Goal: Transaction & Acquisition: Purchase product/service

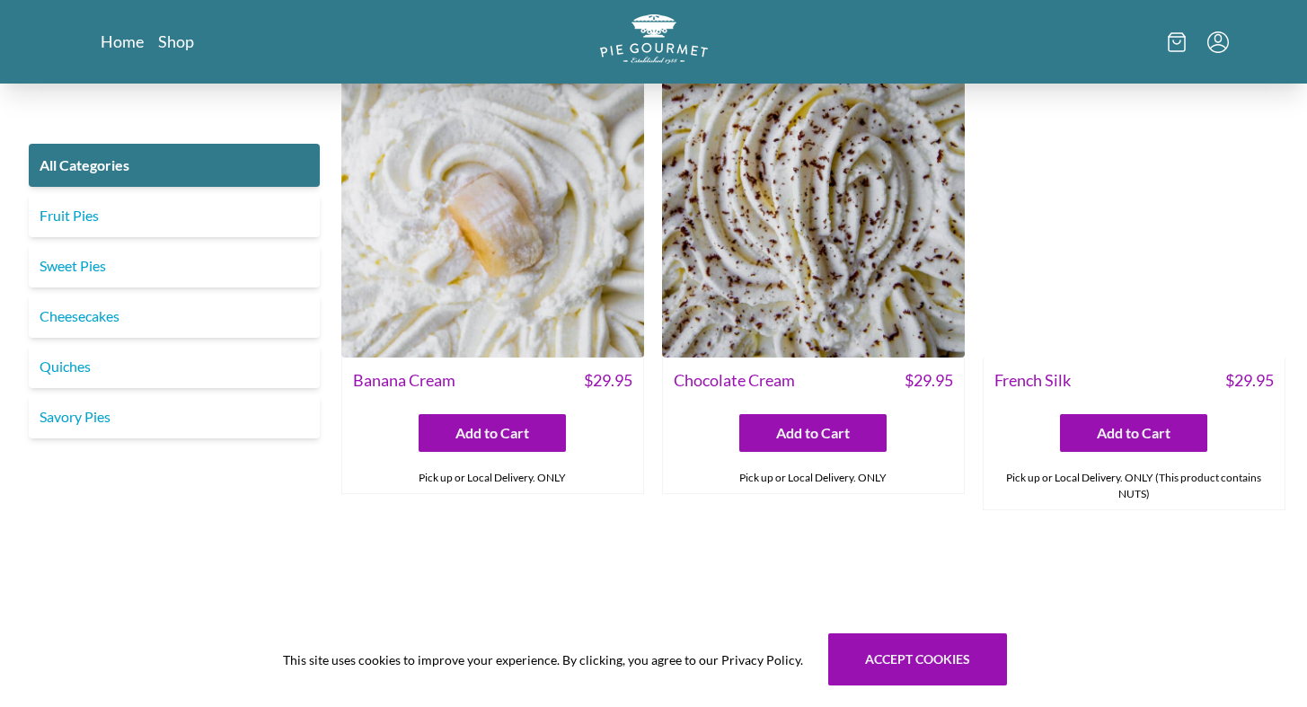
scroll to position [3985, 0]
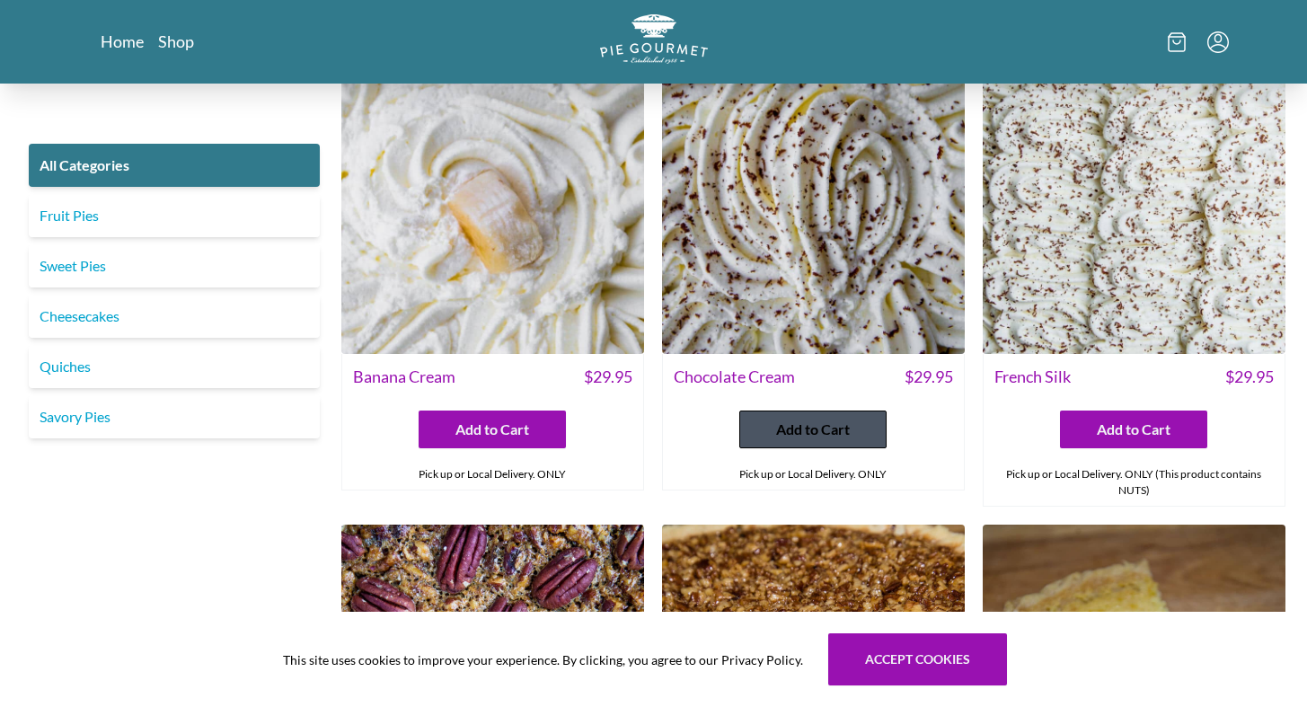
click at [798, 419] on span "Add to Cart" at bounding box center [813, 430] width 74 height 22
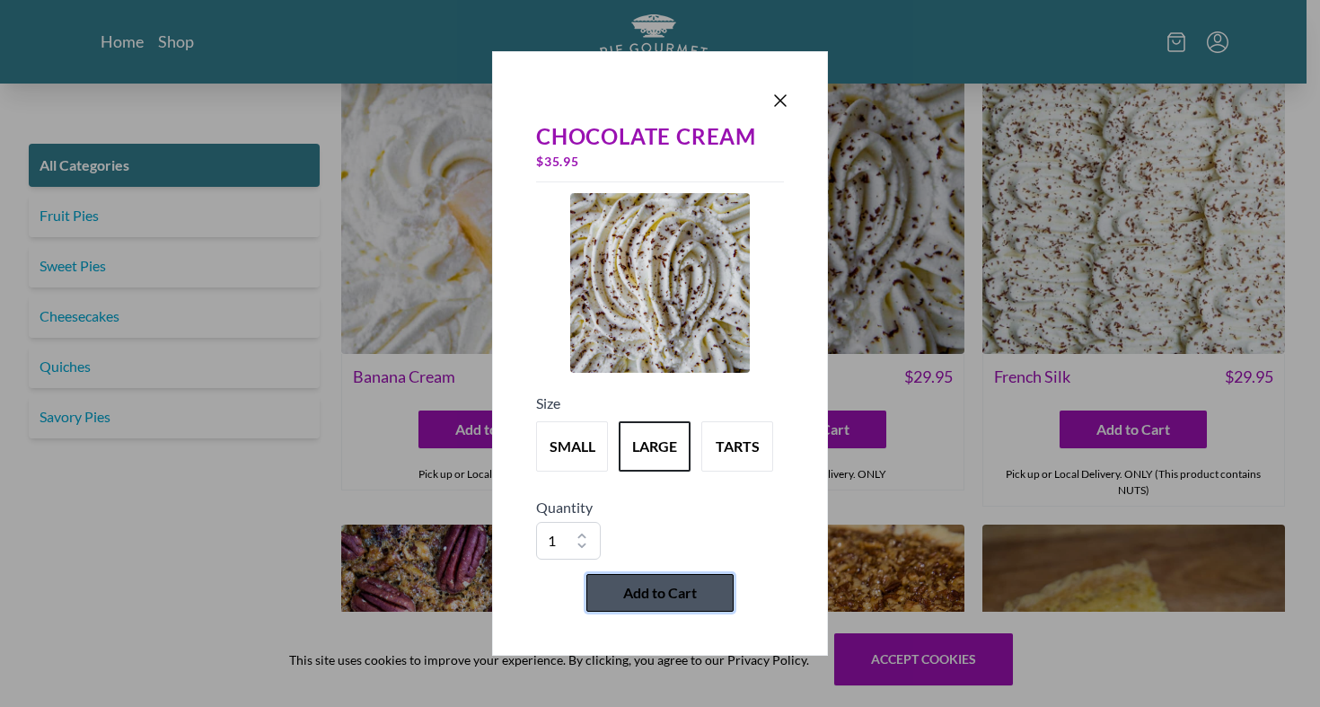
click at [658, 581] on button "Add to Cart" at bounding box center [660, 593] width 147 height 38
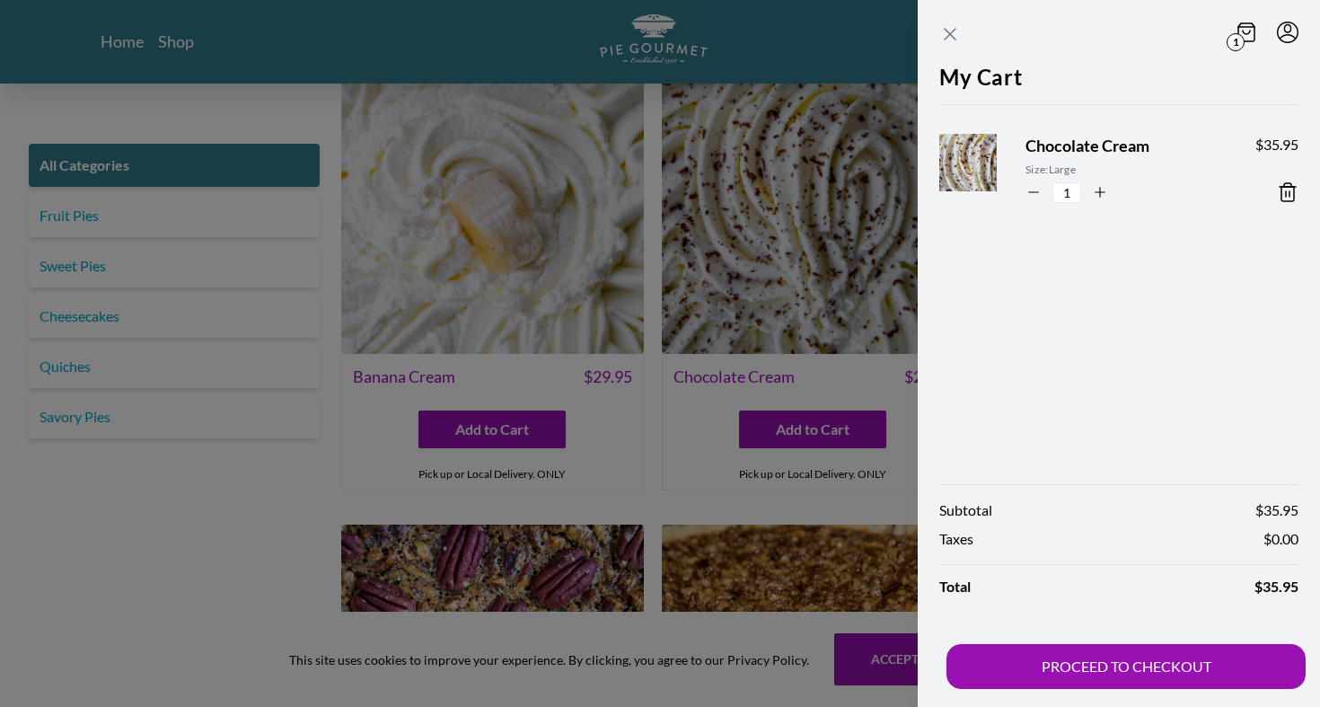
click at [949, 30] on icon "Close panel" at bounding box center [951, 34] width 22 height 22
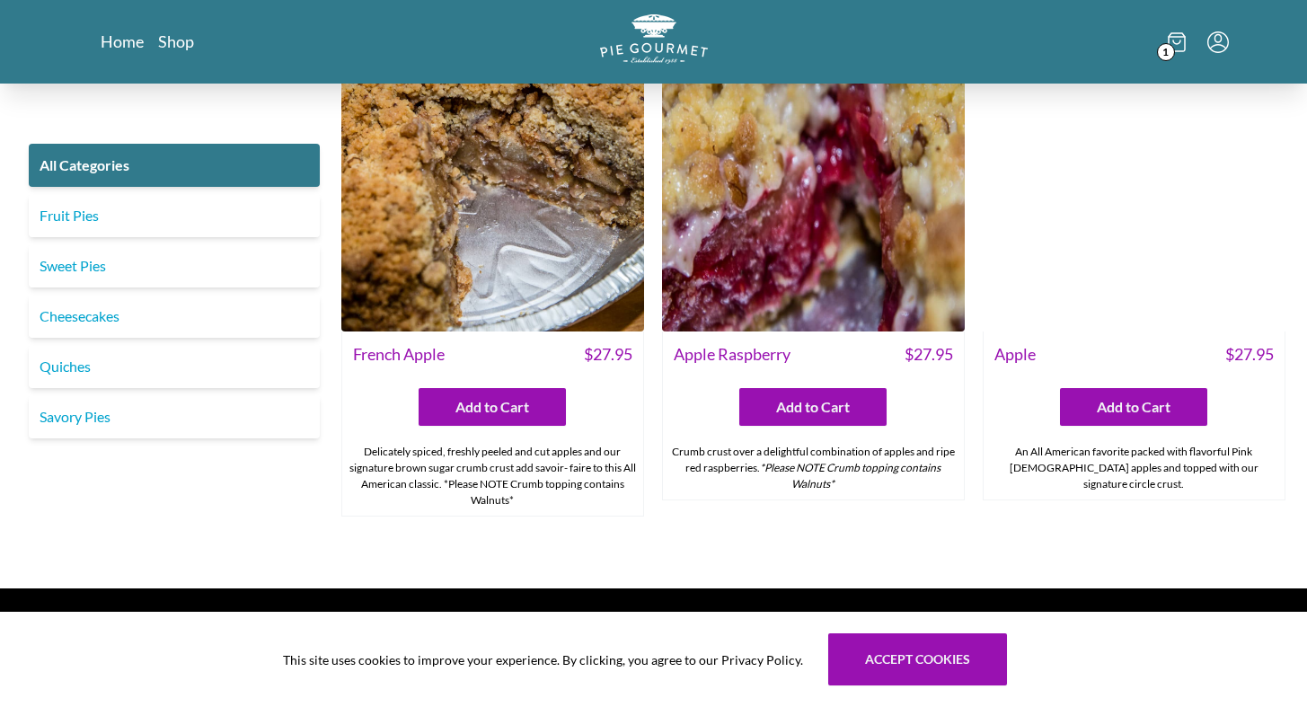
scroll to position [5991, 0]
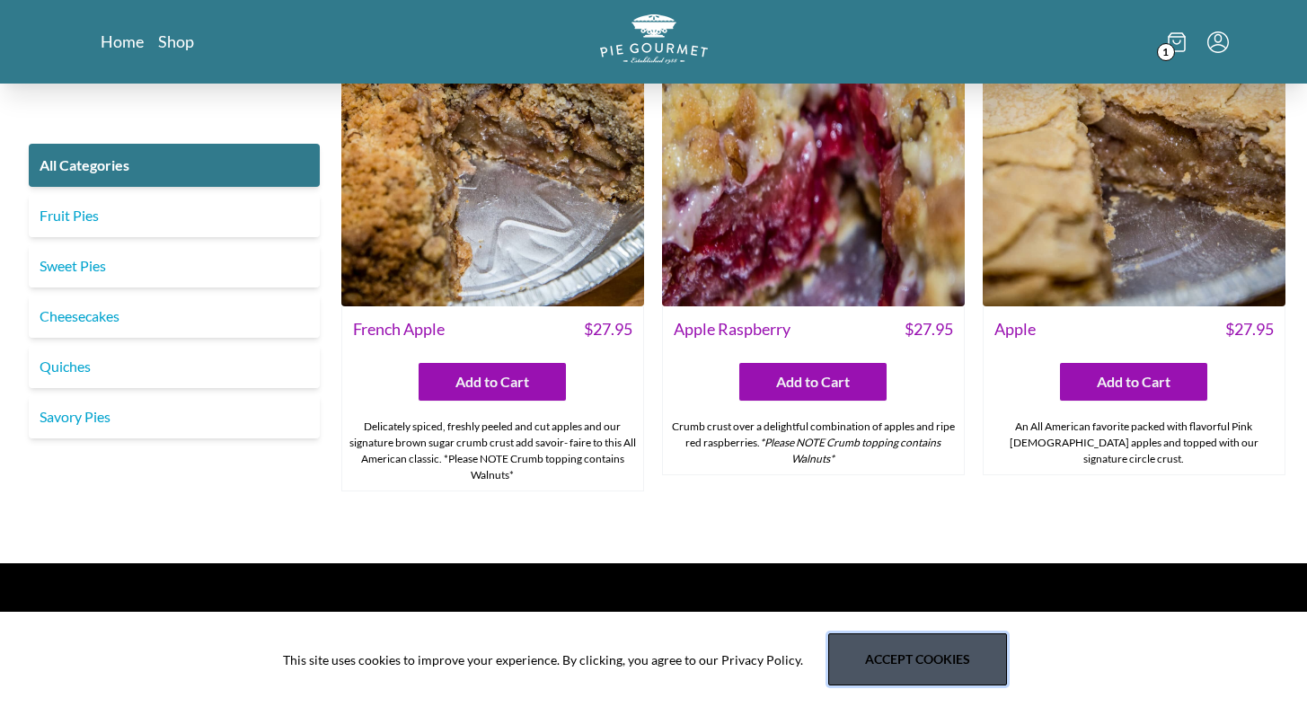
click at [916, 664] on button "Accept cookies" at bounding box center [917, 659] width 179 height 52
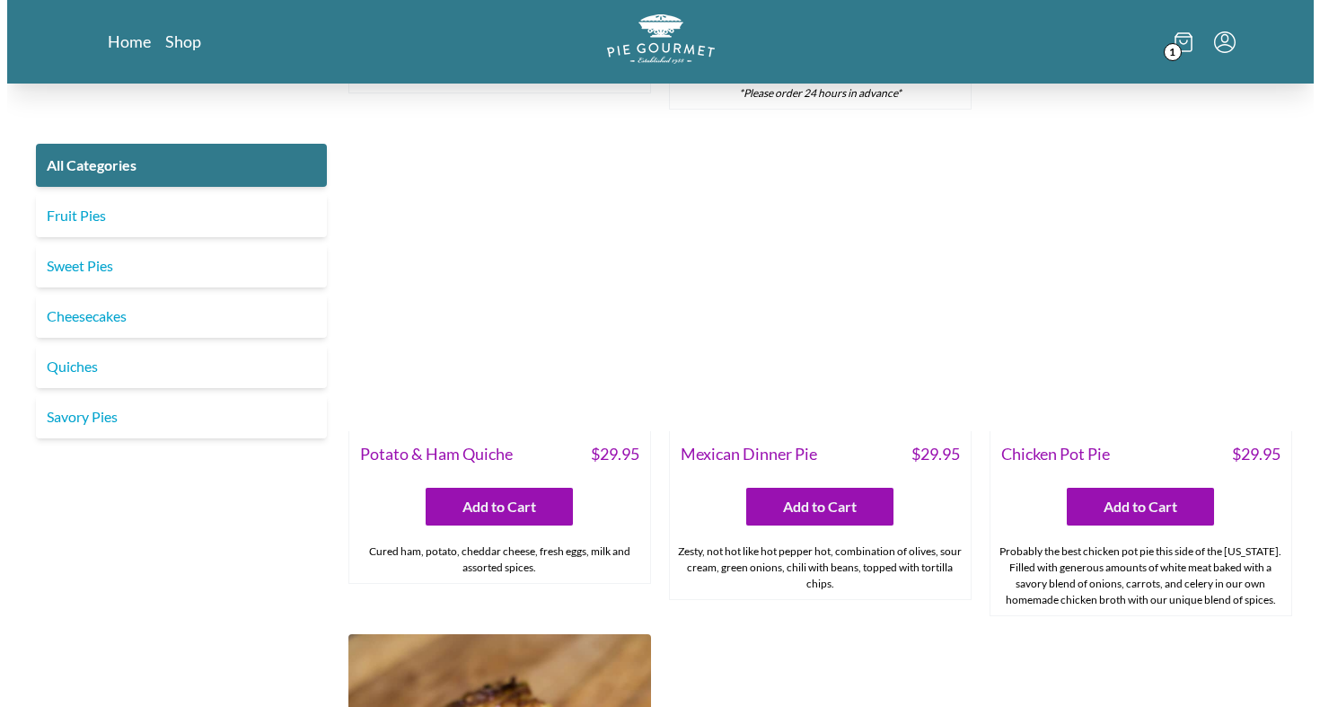
scroll to position [2212, 0]
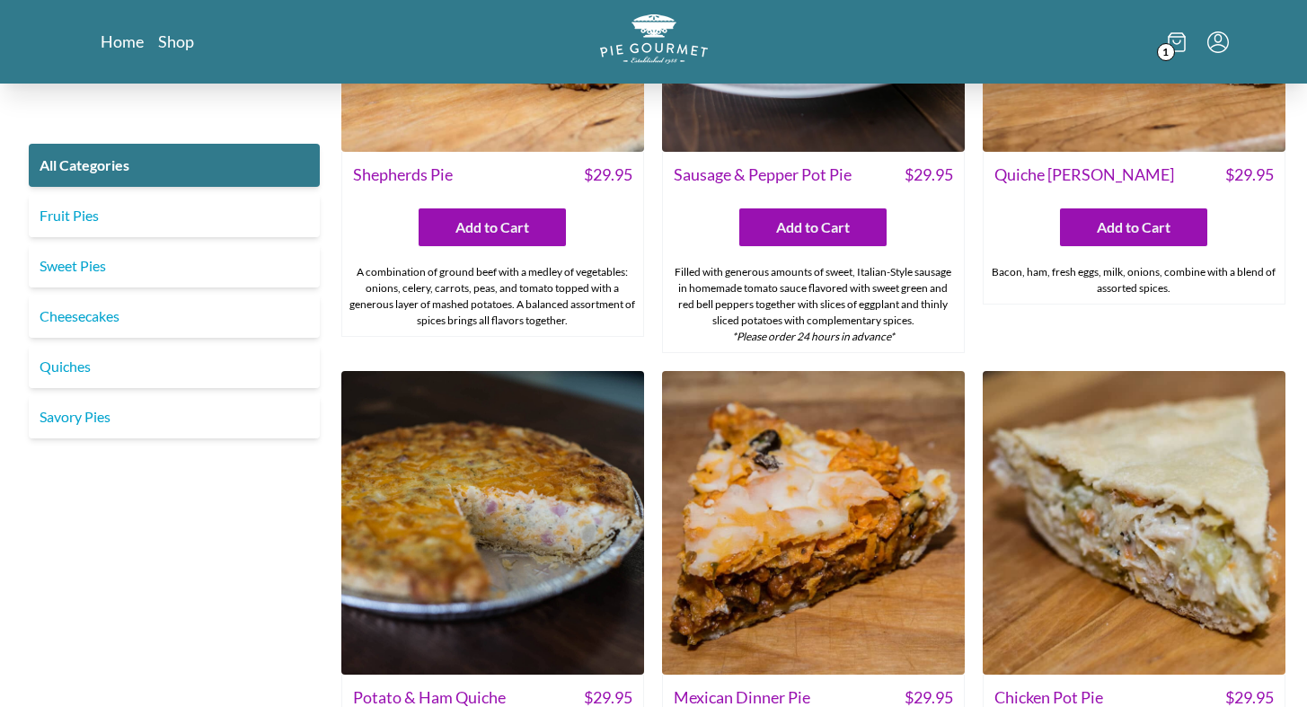
click at [1173, 41] on icon at bounding box center [1176, 42] width 7 height 4
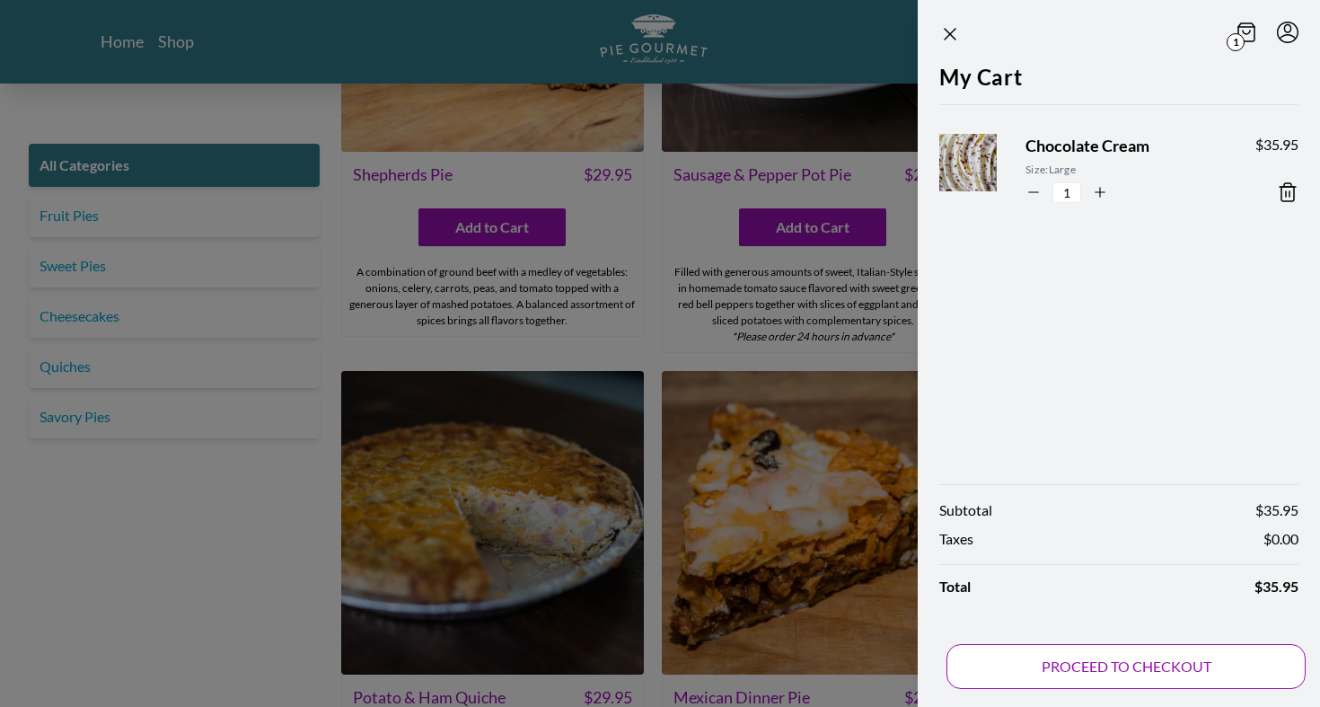
click at [1168, 658] on button "PROCEED TO CHECKOUT" at bounding box center [1126, 666] width 359 height 45
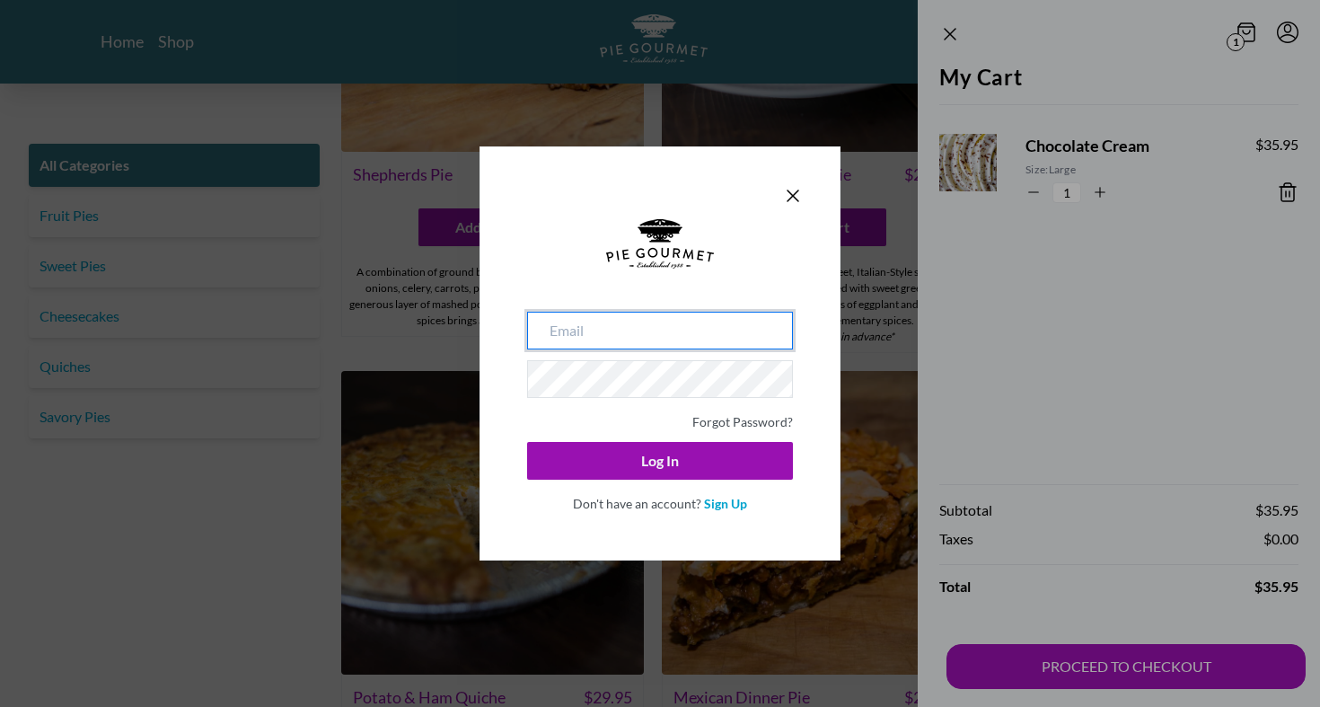
type input "[EMAIL_ADDRESS][DOMAIN_NAME]"
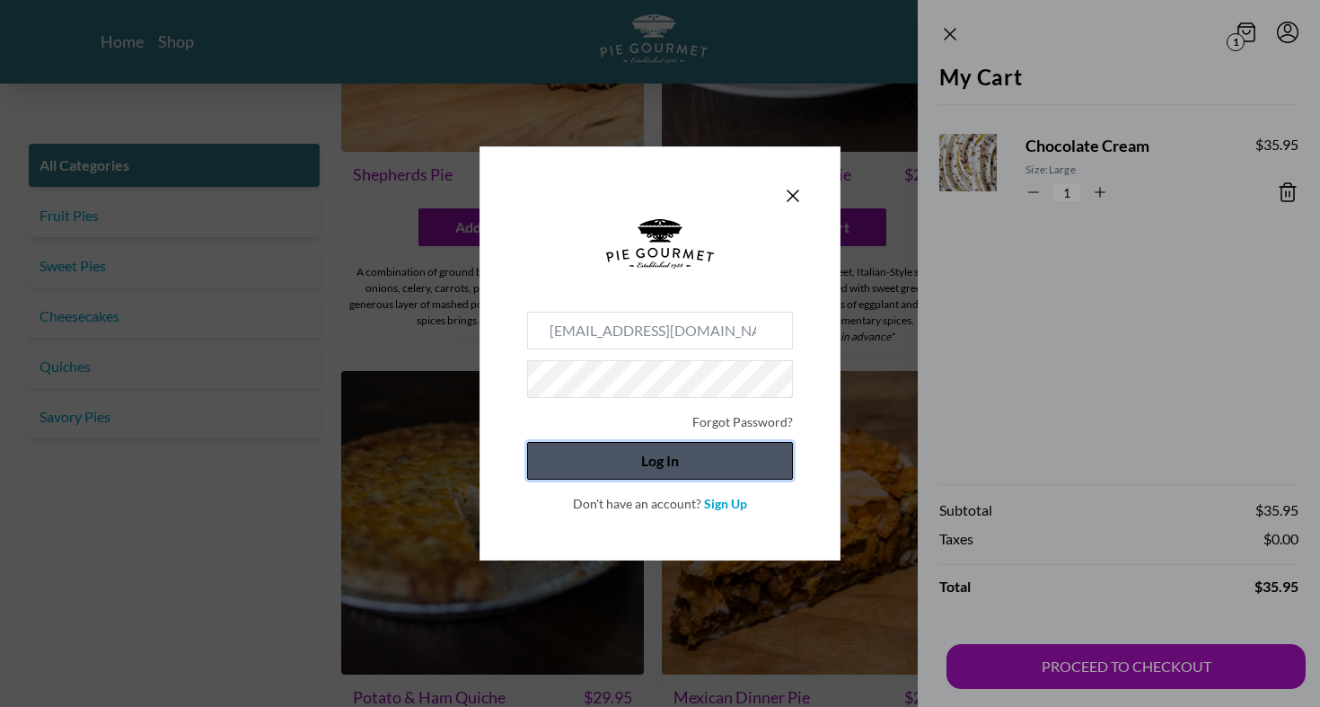
click at [668, 461] on button "Log In" at bounding box center [660, 461] width 266 height 38
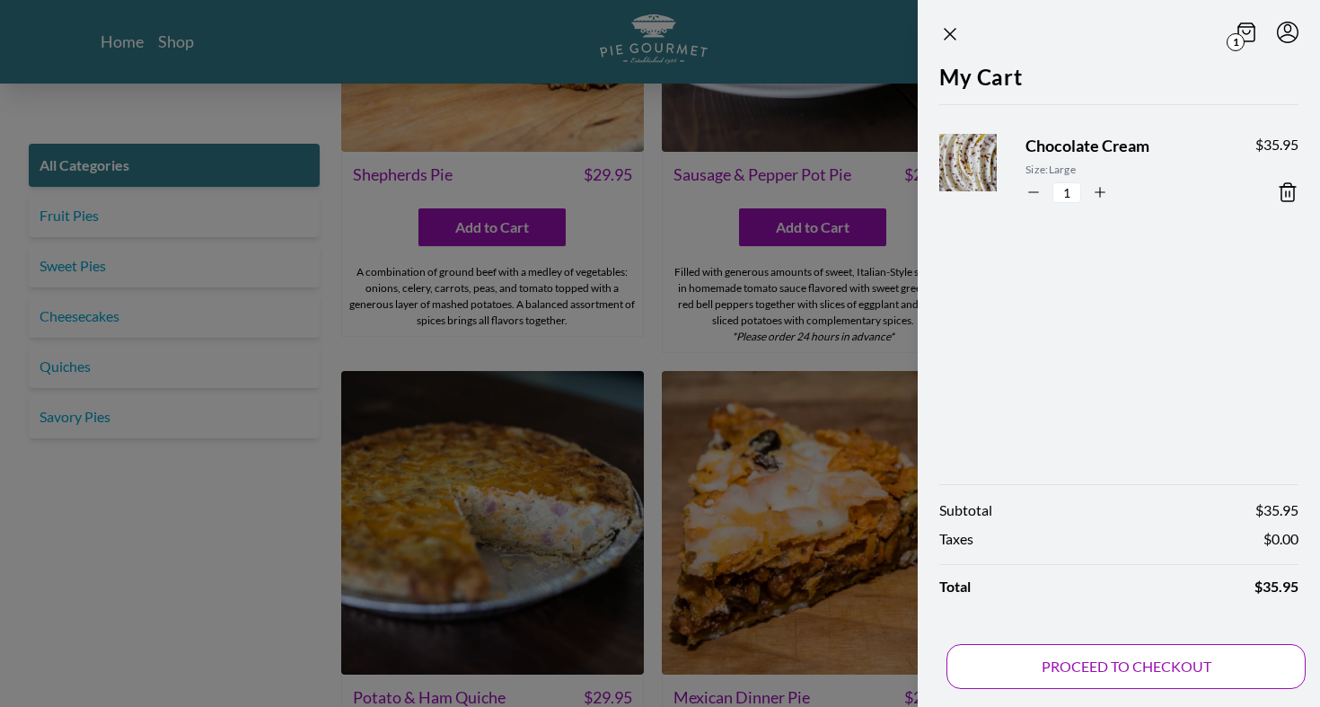
click at [1098, 662] on button "PROCEED TO CHECKOUT" at bounding box center [1126, 666] width 359 height 45
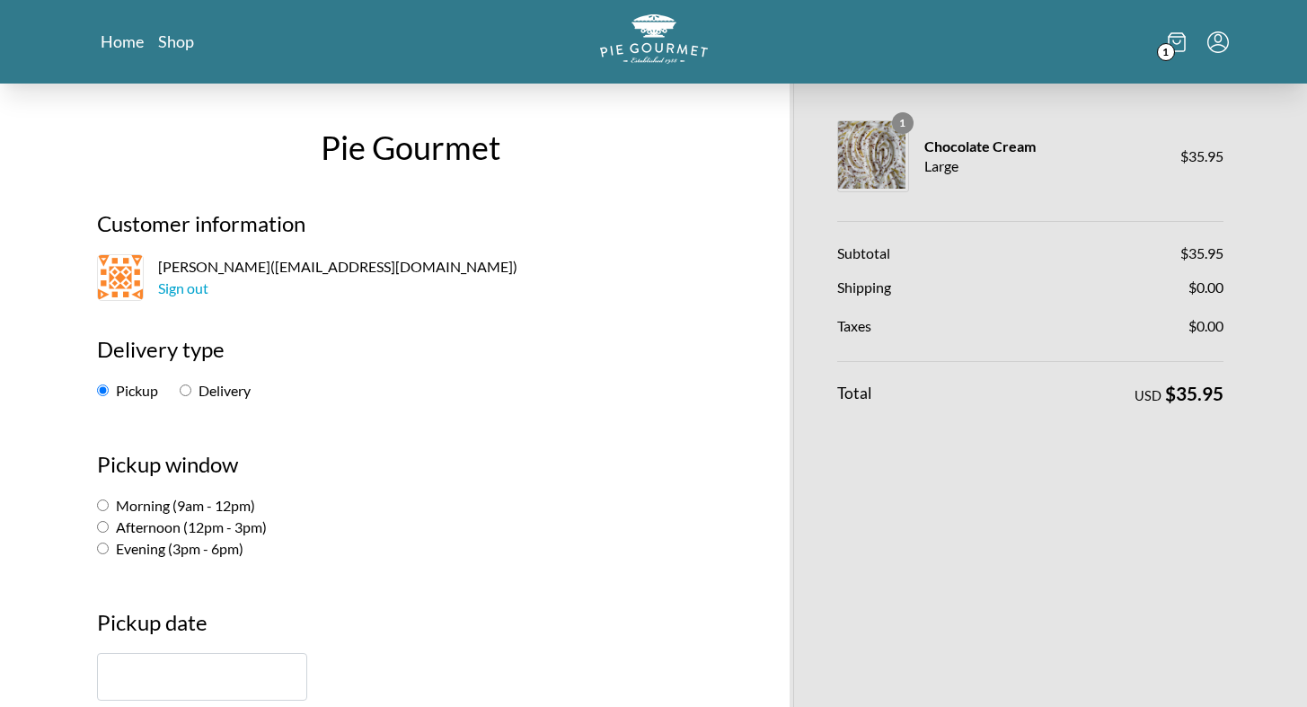
click at [104, 506] on input "Morning (9am - 12pm)" at bounding box center [103, 505] width 12 height 12
radio input "true"
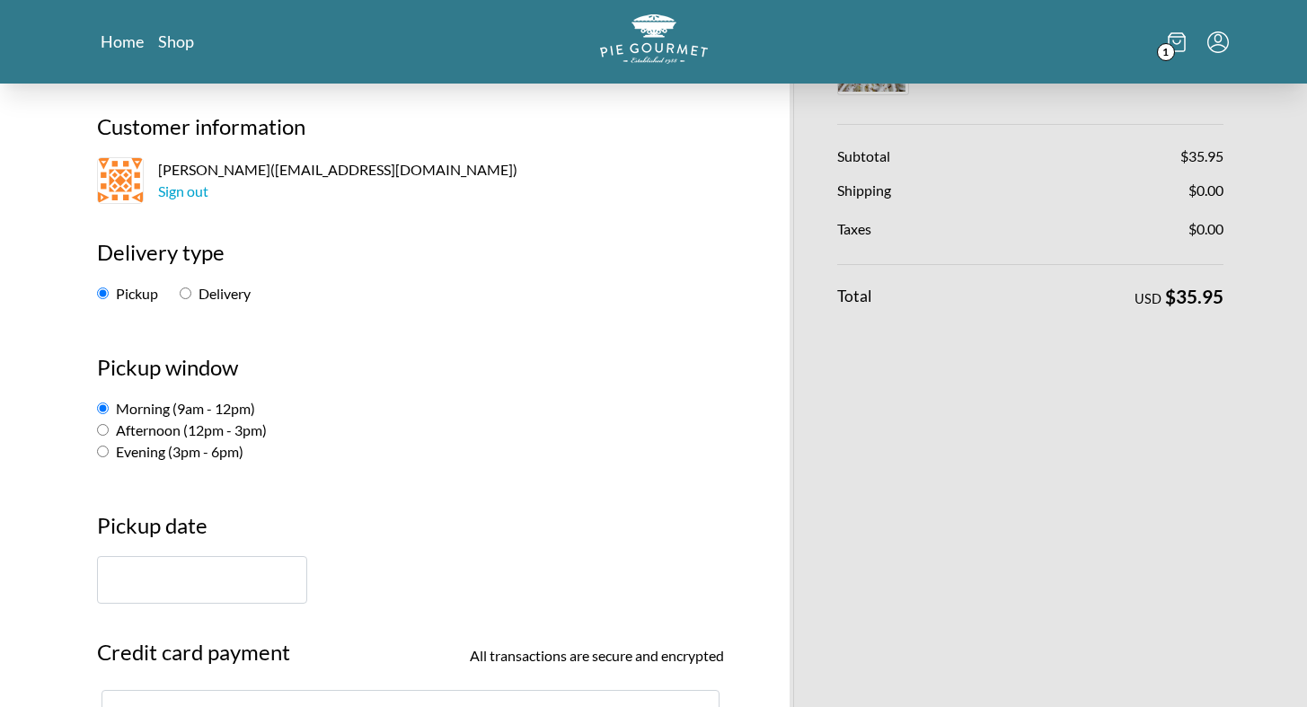
scroll to position [151, 0]
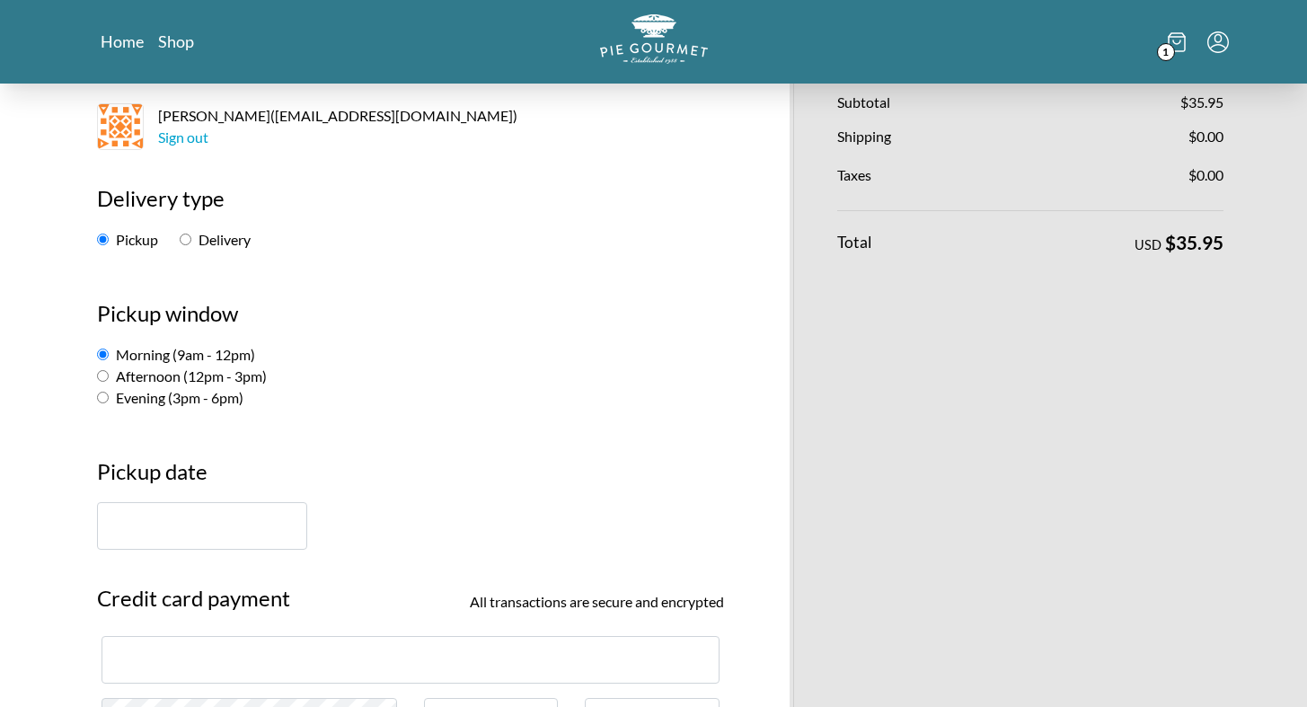
click at [188, 529] on input "text" at bounding box center [202, 526] width 210 height 48
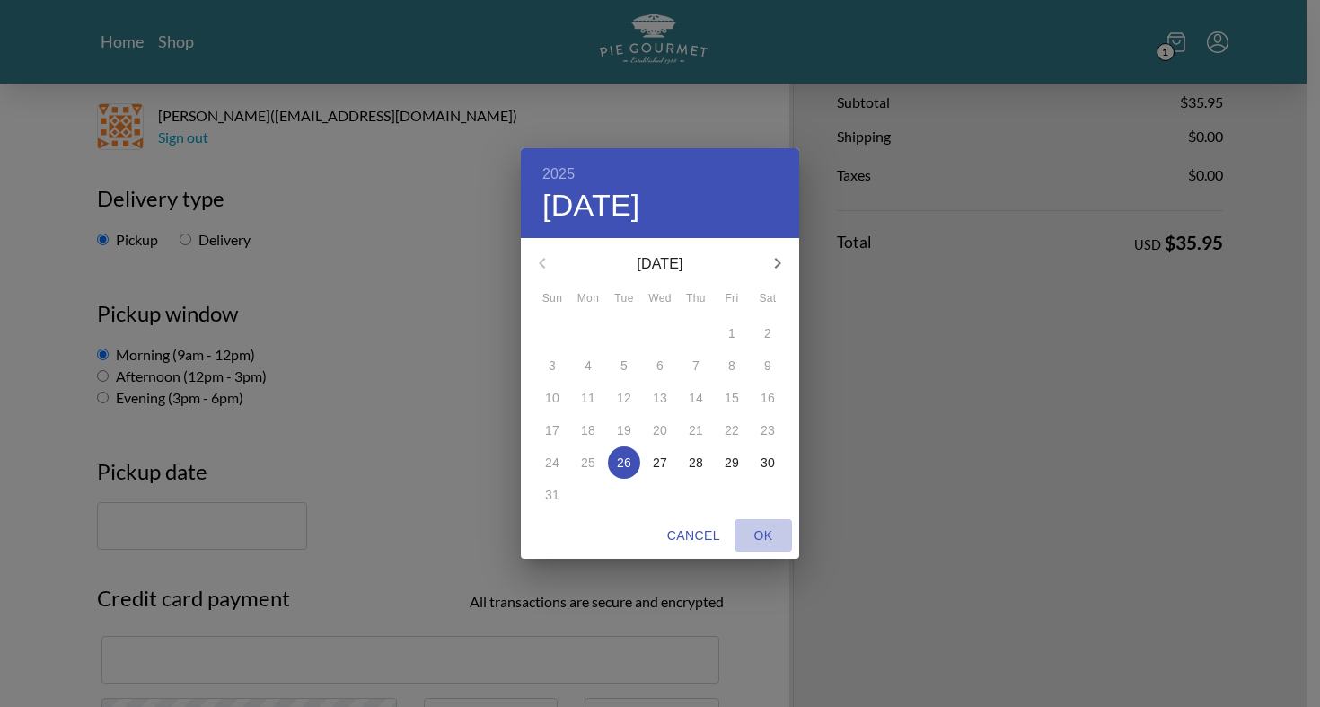
click at [762, 534] on span "OK" at bounding box center [763, 536] width 43 height 22
type input "[DATE]"
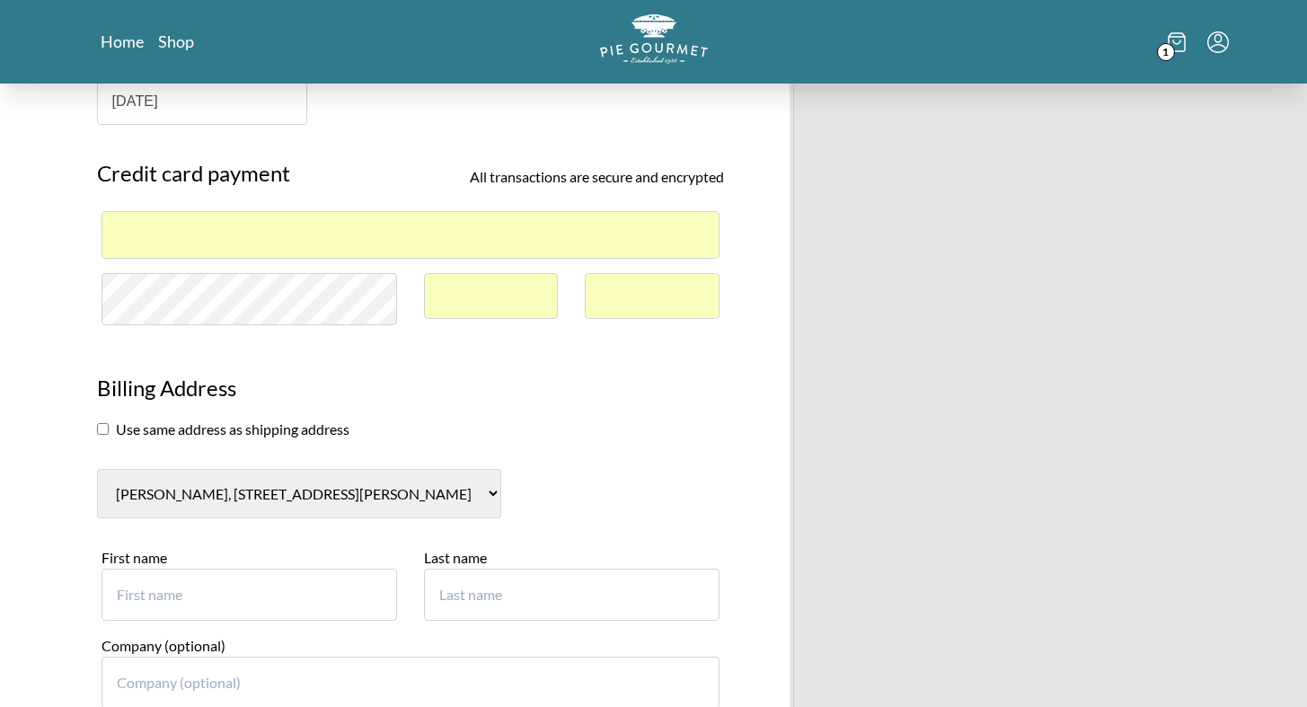
scroll to position [579, 0]
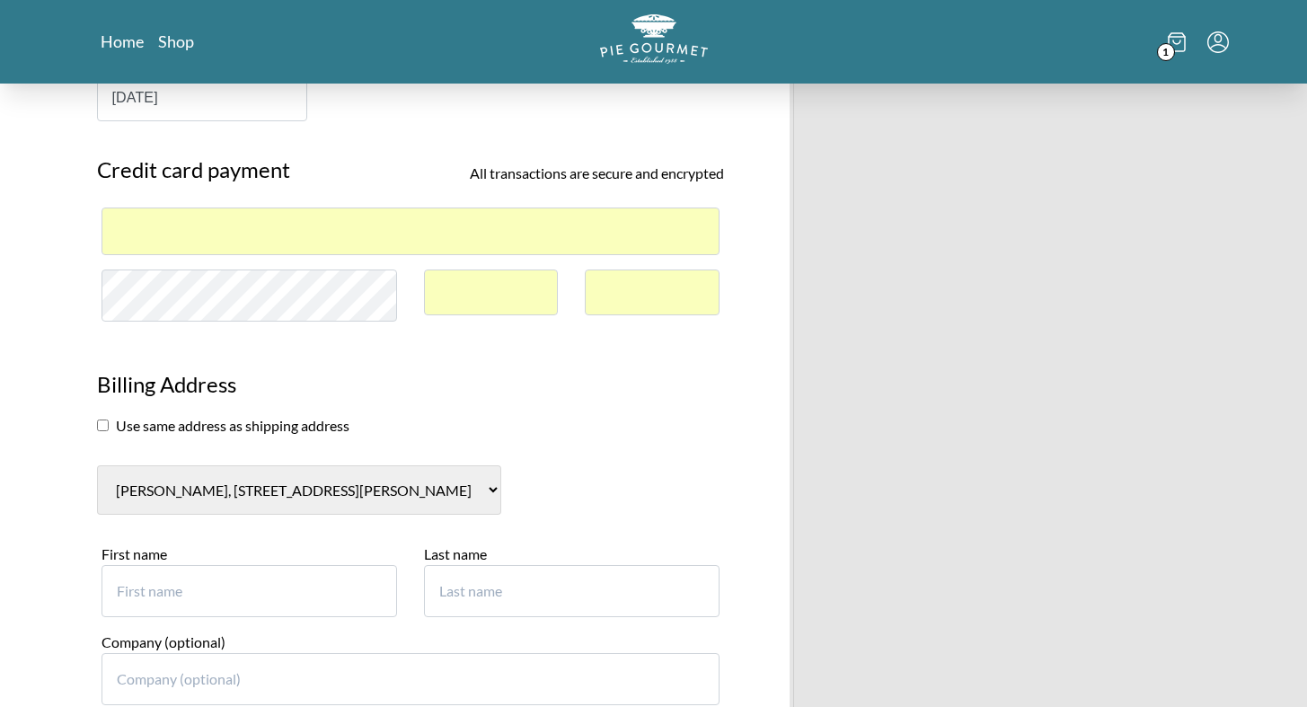
click at [102, 429] on input "checkbox" at bounding box center [103, 426] width 12 height 12
checkbox input "true"
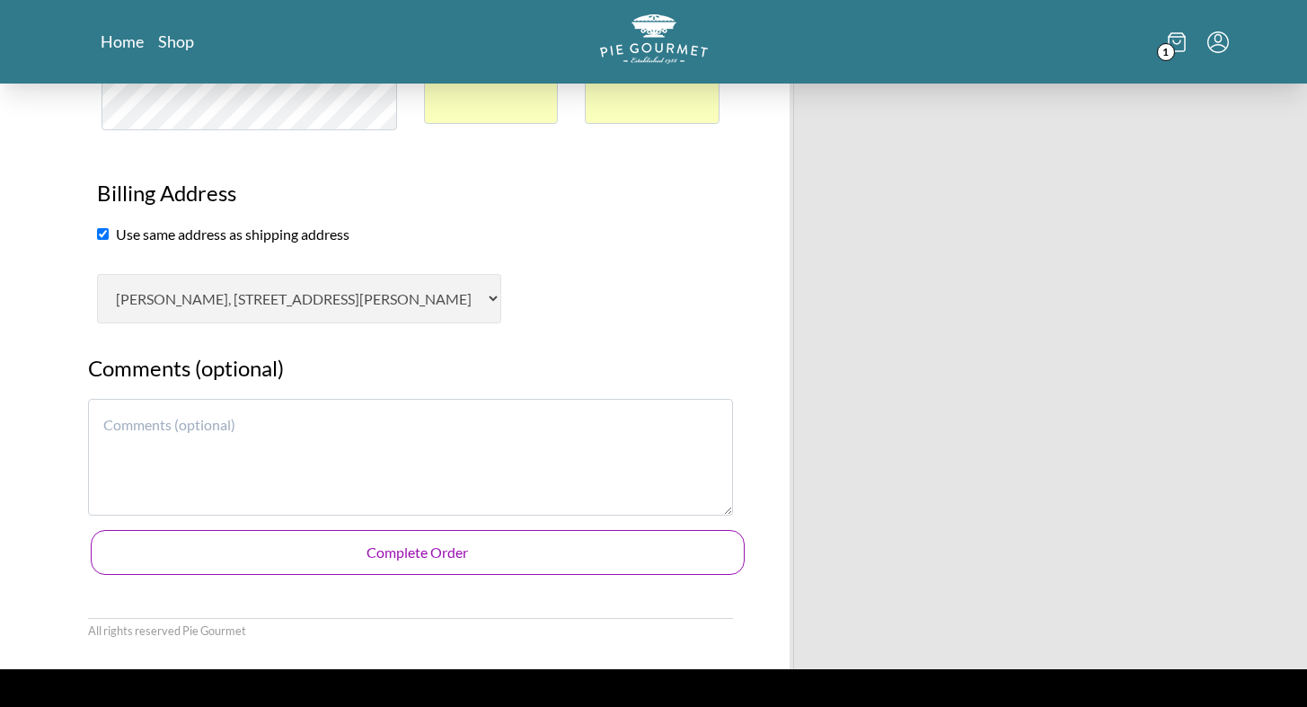
scroll to position [889, 0]
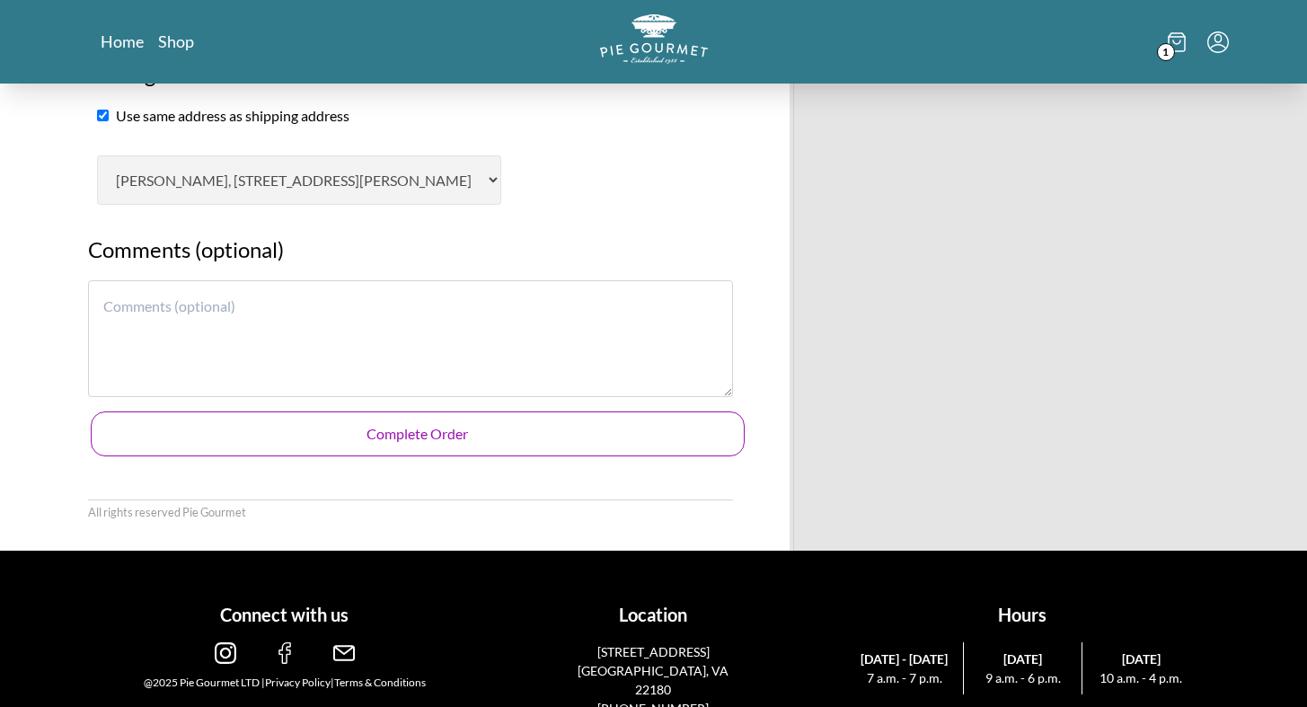
click at [416, 411] on button "Complete Order" at bounding box center [418, 433] width 654 height 45
